Goal: Check status: Check status

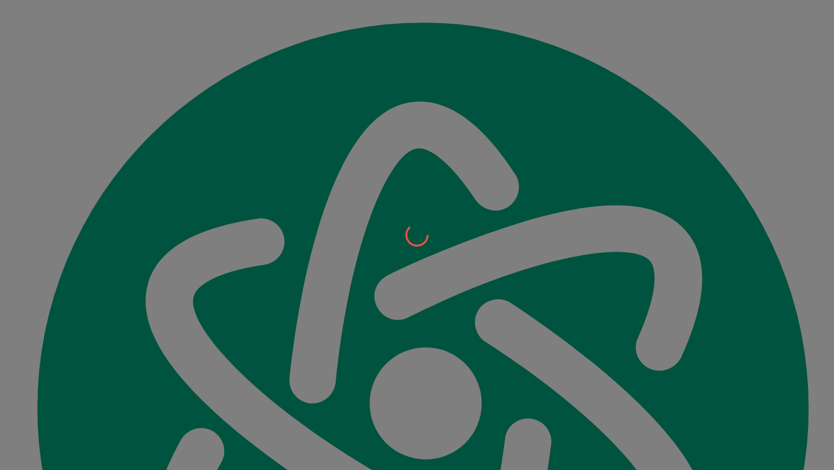
scroll to position [12858, 0]
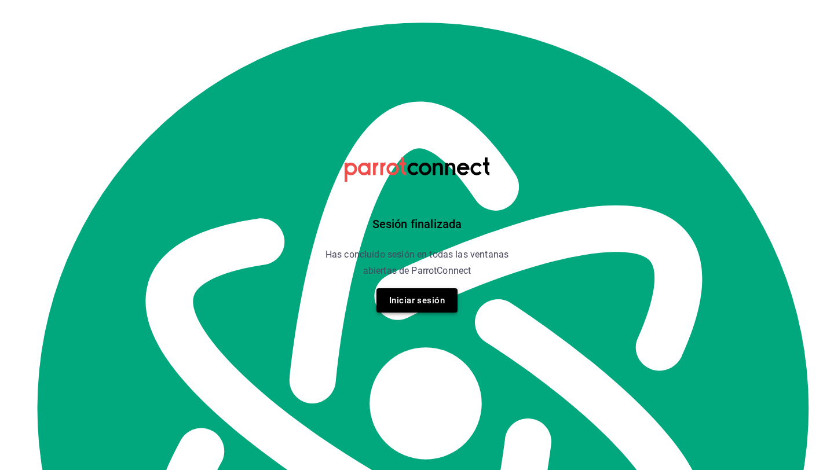
click at [440, 306] on button "Iniciar sesión" at bounding box center [416, 300] width 81 height 24
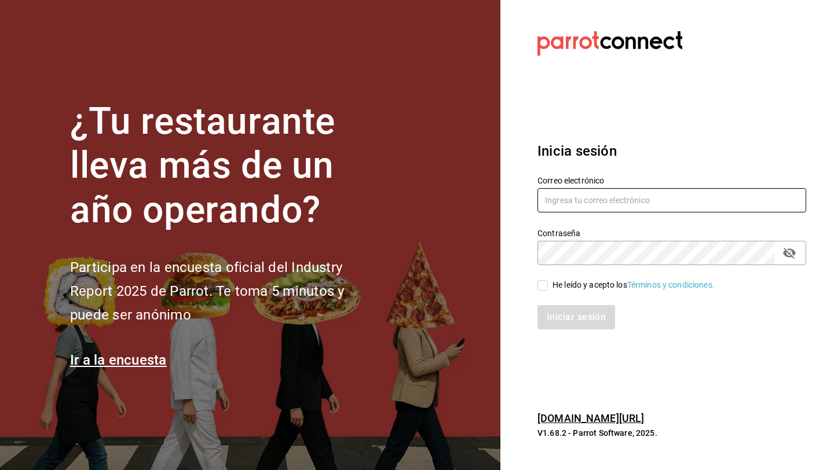
type input "[EMAIL_ADDRESS][DOMAIN_NAME]"
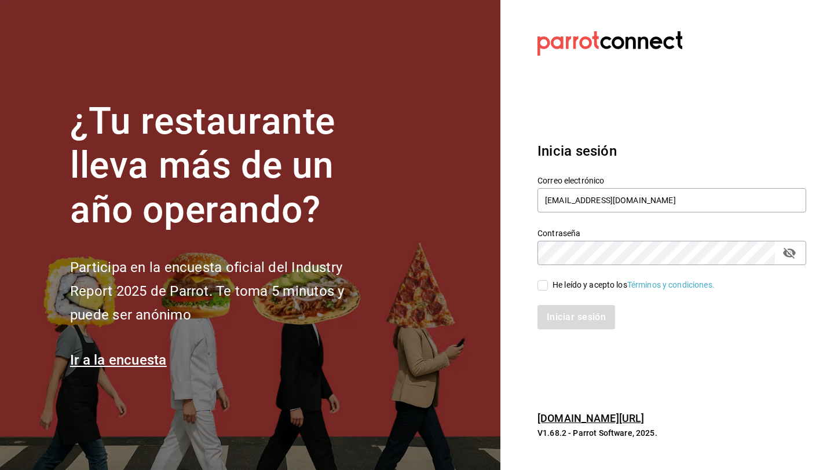
click at [543, 284] on input "He leído y acepto los Términos y condiciones." at bounding box center [542, 285] width 10 height 10
checkbox input "true"
click at [566, 307] on button "Iniciar sesión" at bounding box center [576, 317] width 79 height 24
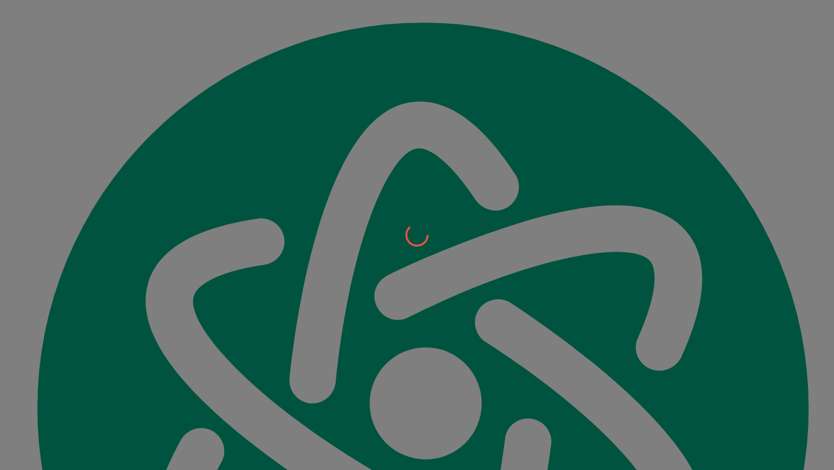
scroll to position [13048, 0]
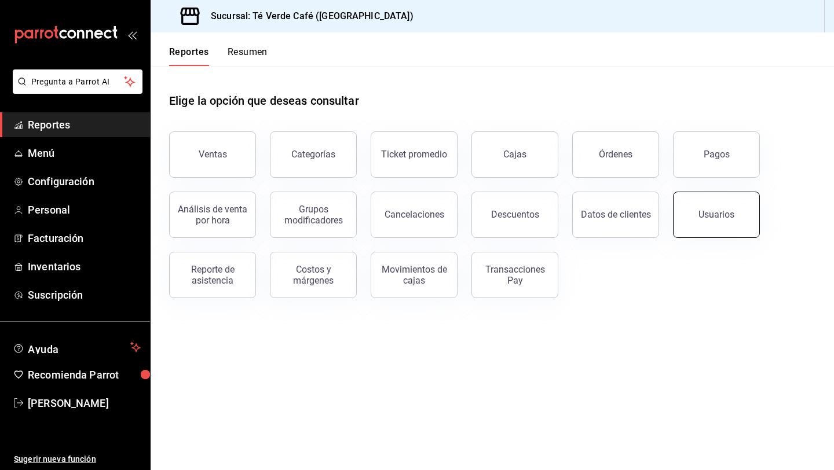
click at [730, 224] on button "Usuarios" at bounding box center [716, 215] width 87 height 46
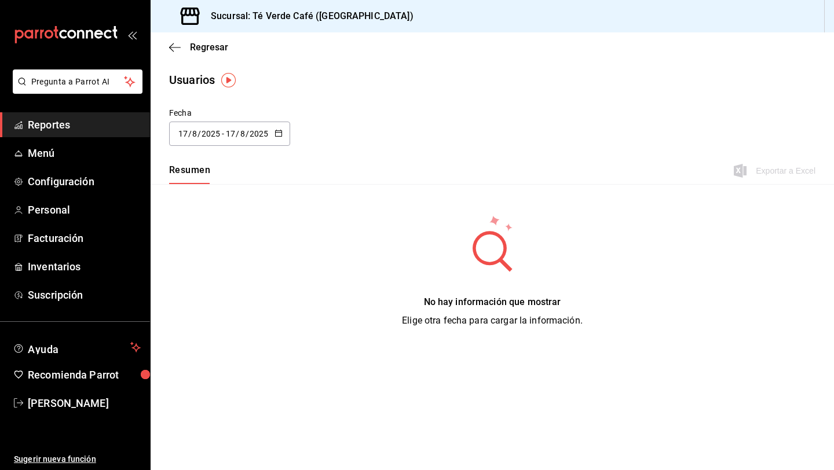
click at [275, 137] on button "button" at bounding box center [278, 134] width 8 height 10
click at [237, 302] on li "Rango de fechas" at bounding box center [223, 301] width 109 height 26
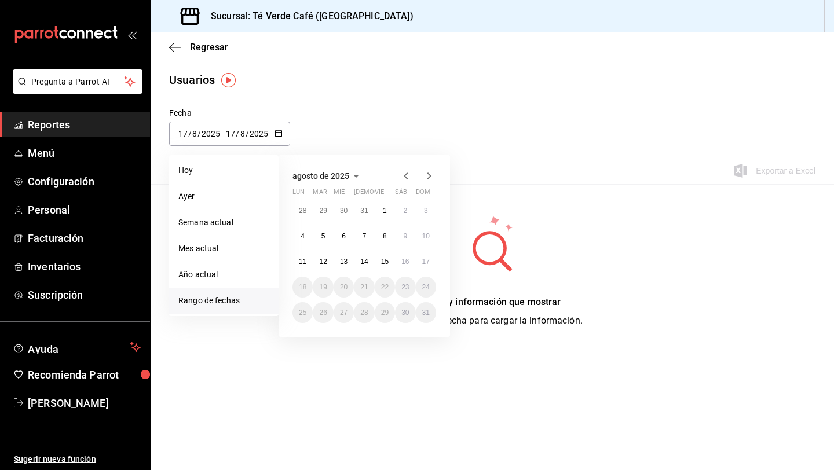
click at [354, 176] on icon "button" at bounding box center [356, 176] width 14 height 14
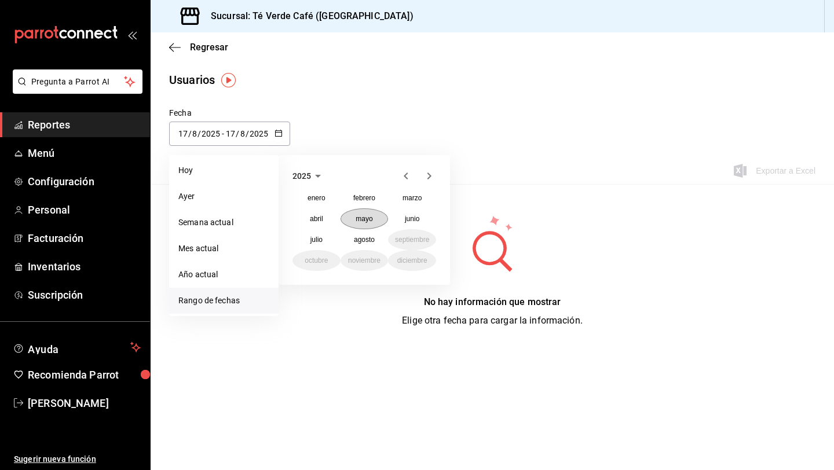
click at [367, 223] on button "mayo" at bounding box center [364, 218] width 48 height 21
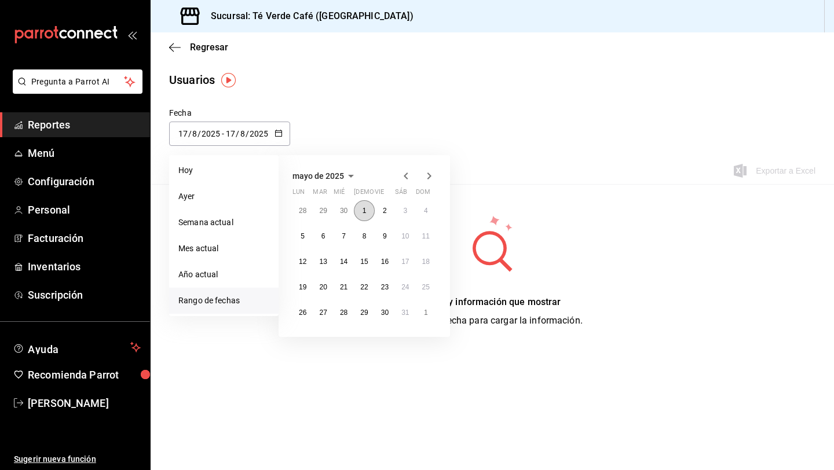
click at [367, 219] on button "1" at bounding box center [364, 210] width 20 height 21
click at [430, 178] on icon "button" at bounding box center [429, 176] width 14 height 14
click at [386, 261] on abbr "15" at bounding box center [385, 262] width 8 height 8
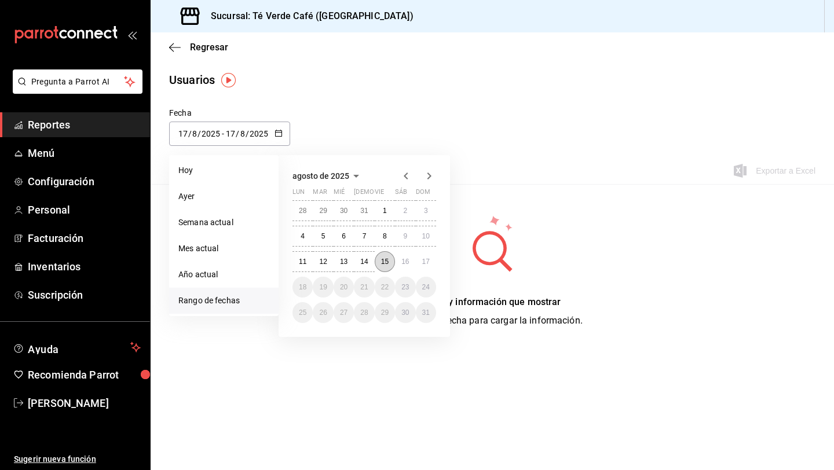
type input "2025-05-01"
type input "1"
type input "5"
type input "2025-08-15"
type input "15"
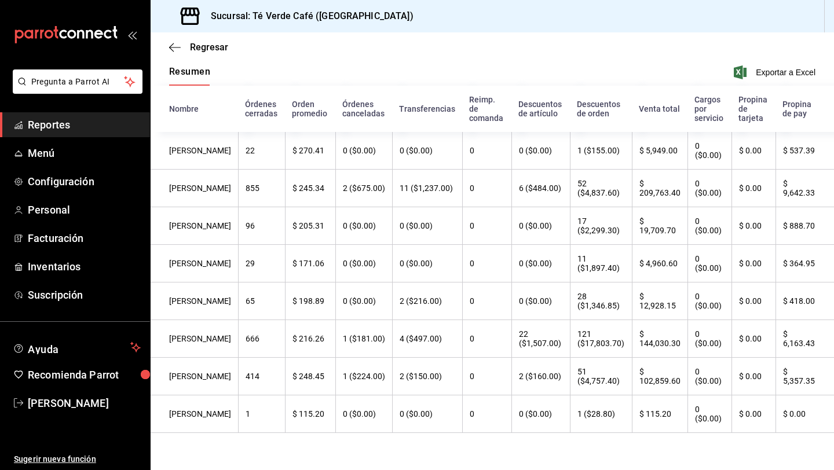
scroll to position [104, 0]
click at [179, 47] on icon "button" at bounding box center [175, 47] width 12 height 1
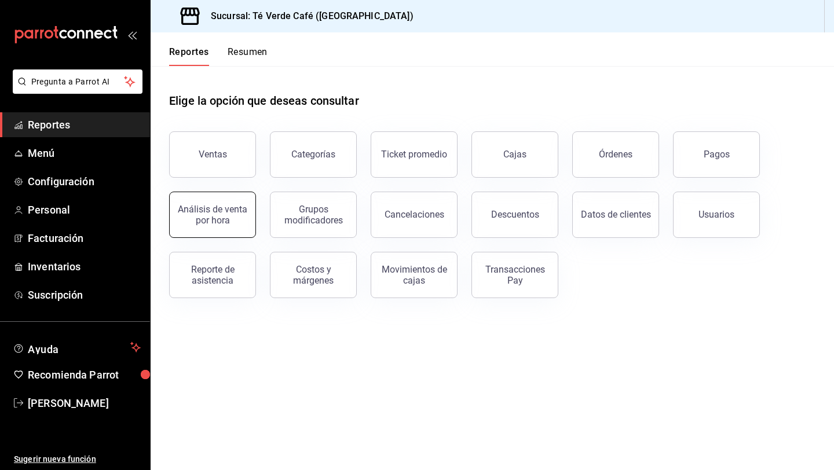
click at [230, 229] on button "Análisis de venta por hora" at bounding box center [212, 215] width 87 height 46
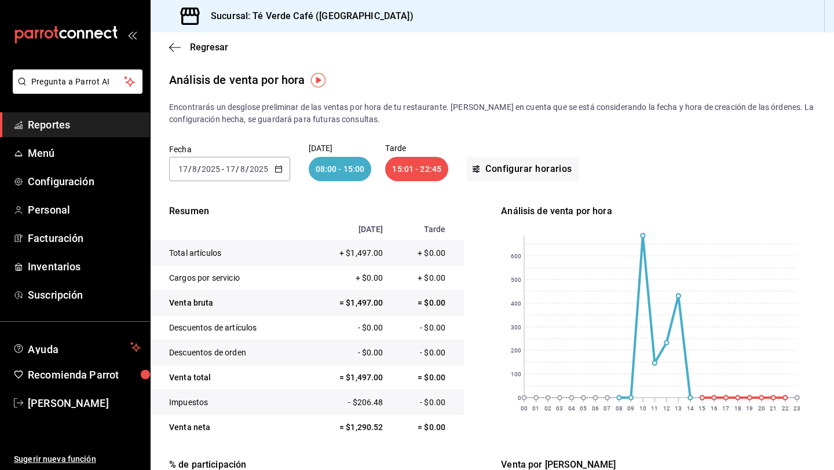
click at [283, 171] on div "2025-08-17 17 / 8 / 2025 - 2025-08-17 17 / 8 / 2025" at bounding box center [229, 169] width 121 height 24
click at [232, 230] on span "Ayer" at bounding box center [224, 230] width 90 height 12
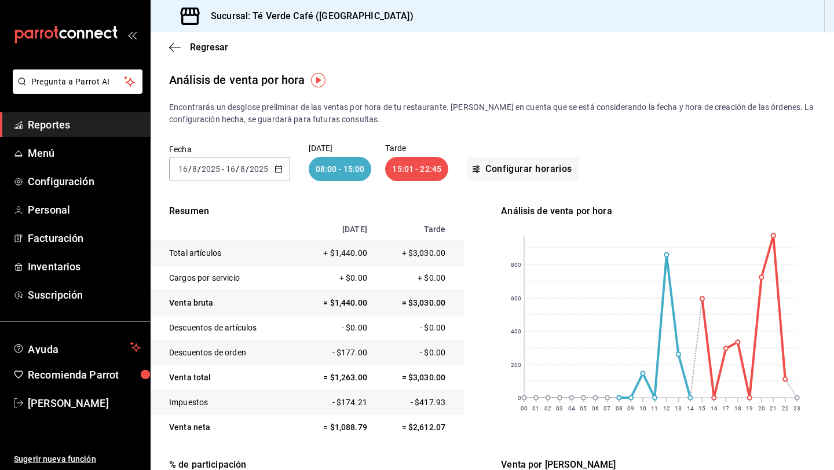
click at [275, 169] on \(Stroke\) "button" at bounding box center [278, 169] width 7 height 6
click at [215, 334] on span "Rango de fechas" at bounding box center [224, 334] width 90 height 12
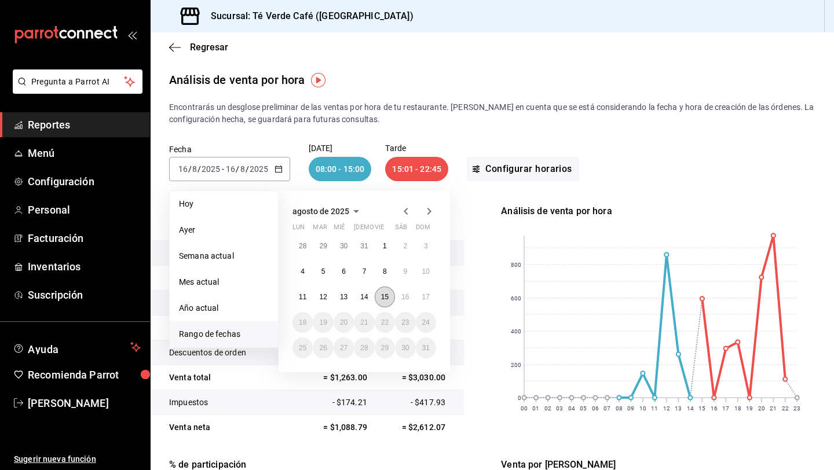
click at [387, 291] on button "15" at bounding box center [385, 297] width 20 height 21
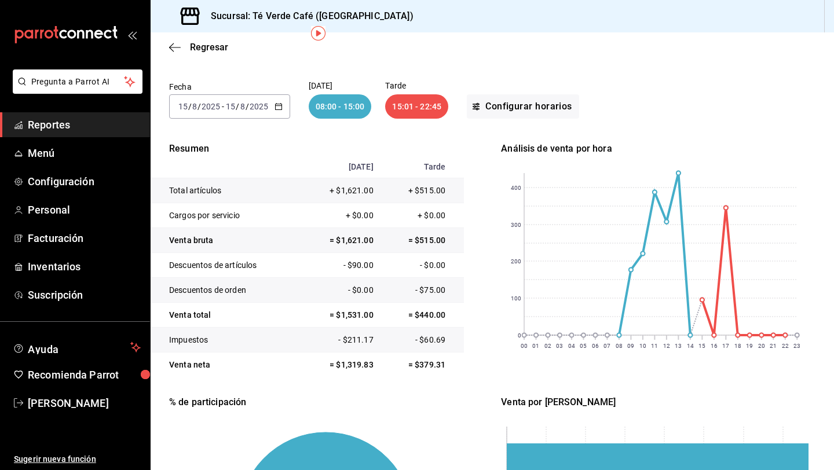
scroll to position [73, 0]
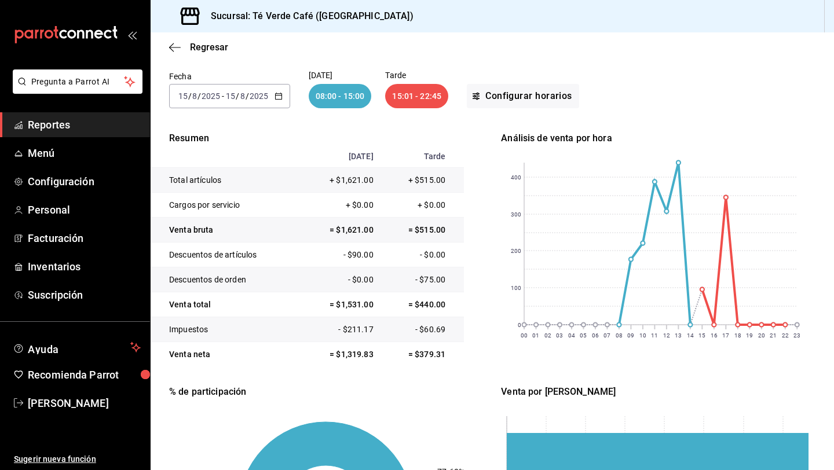
click at [485, 233] on div "Resumen Mañana Tarde Total artículos + $1,621.00 + $515.00 Cargos por servicio …" at bounding box center [492, 375] width 646 height 488
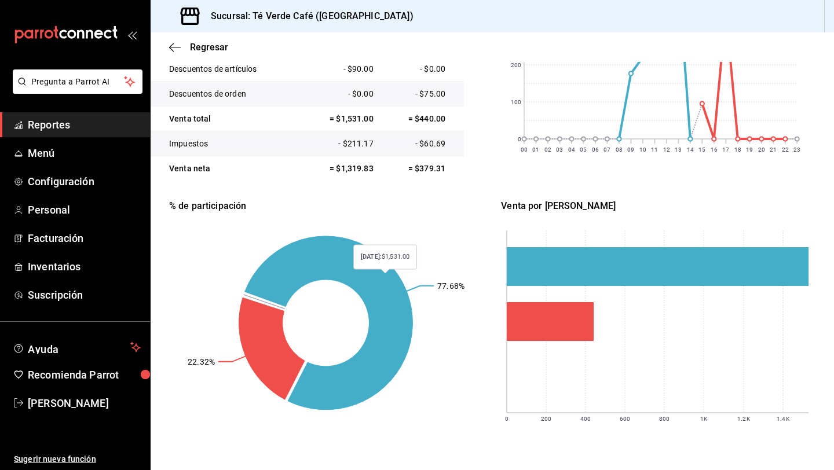
scroll to position [0, 0]
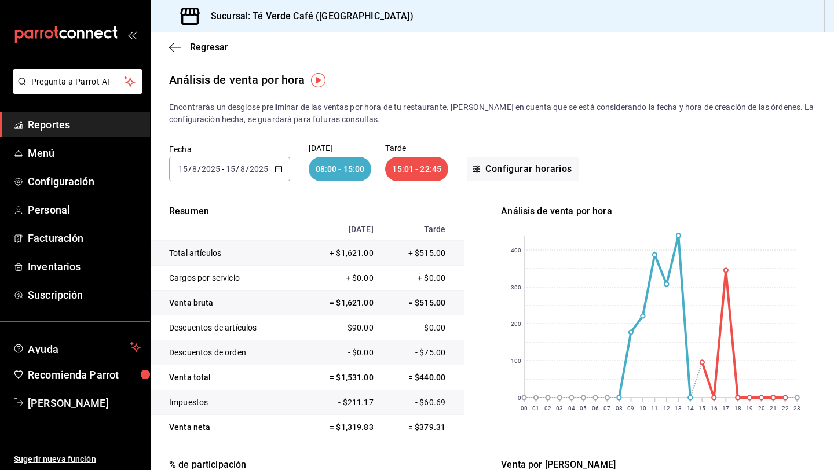
click at [275, 170] on icon "button" at bounding box center [278, 169] width 8 height 8
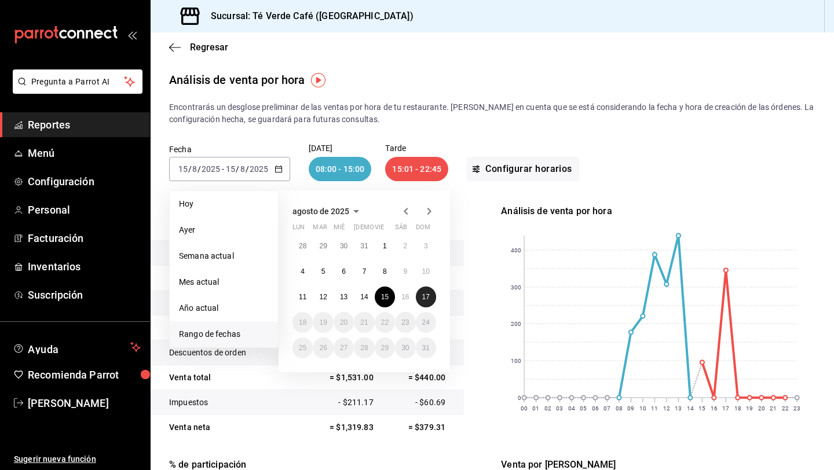
click at [434, 302] on button "17" at bounding box center [426, 297] width 20 height 21
